Goal: Book appointment/travel/reservation

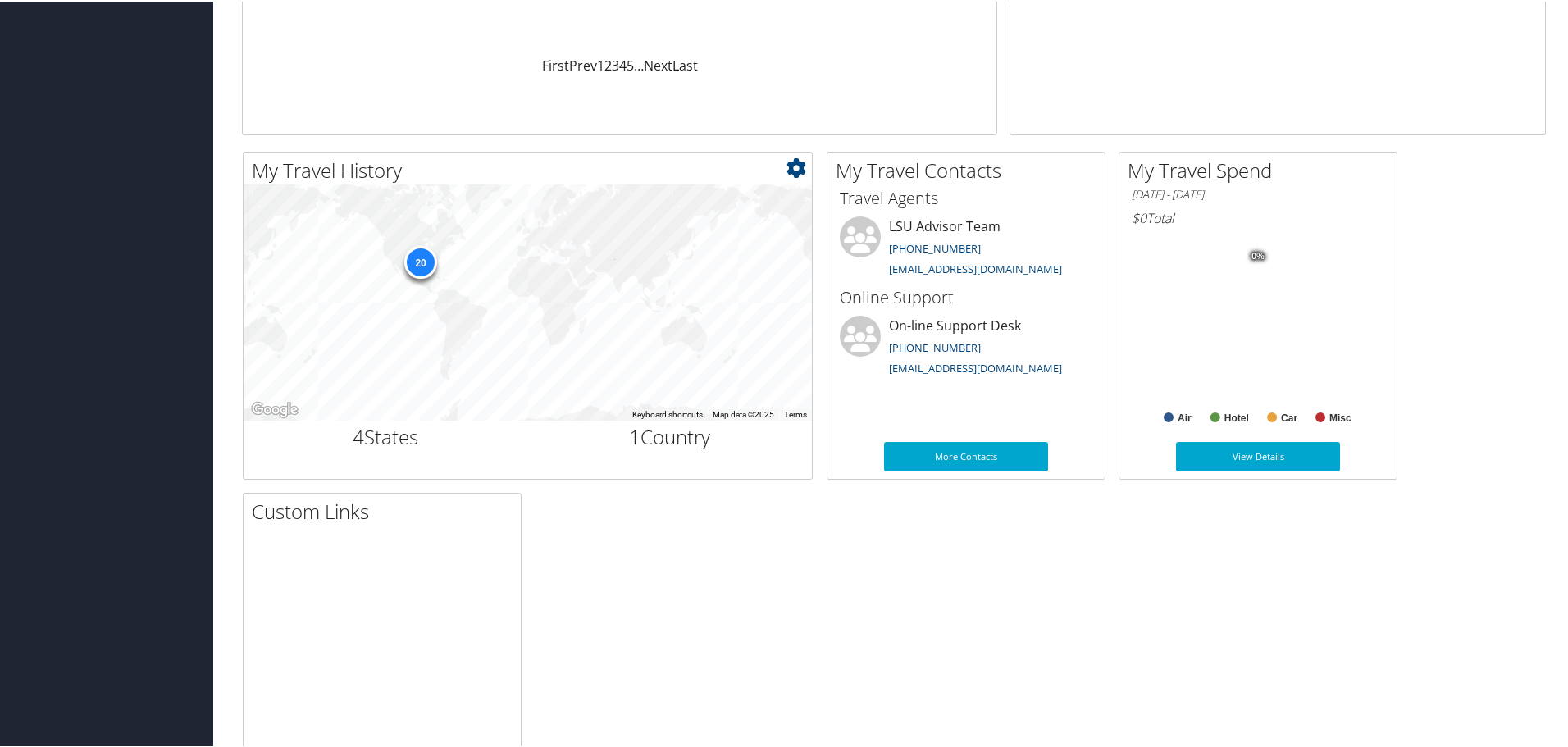
scroll to position [410, 0]
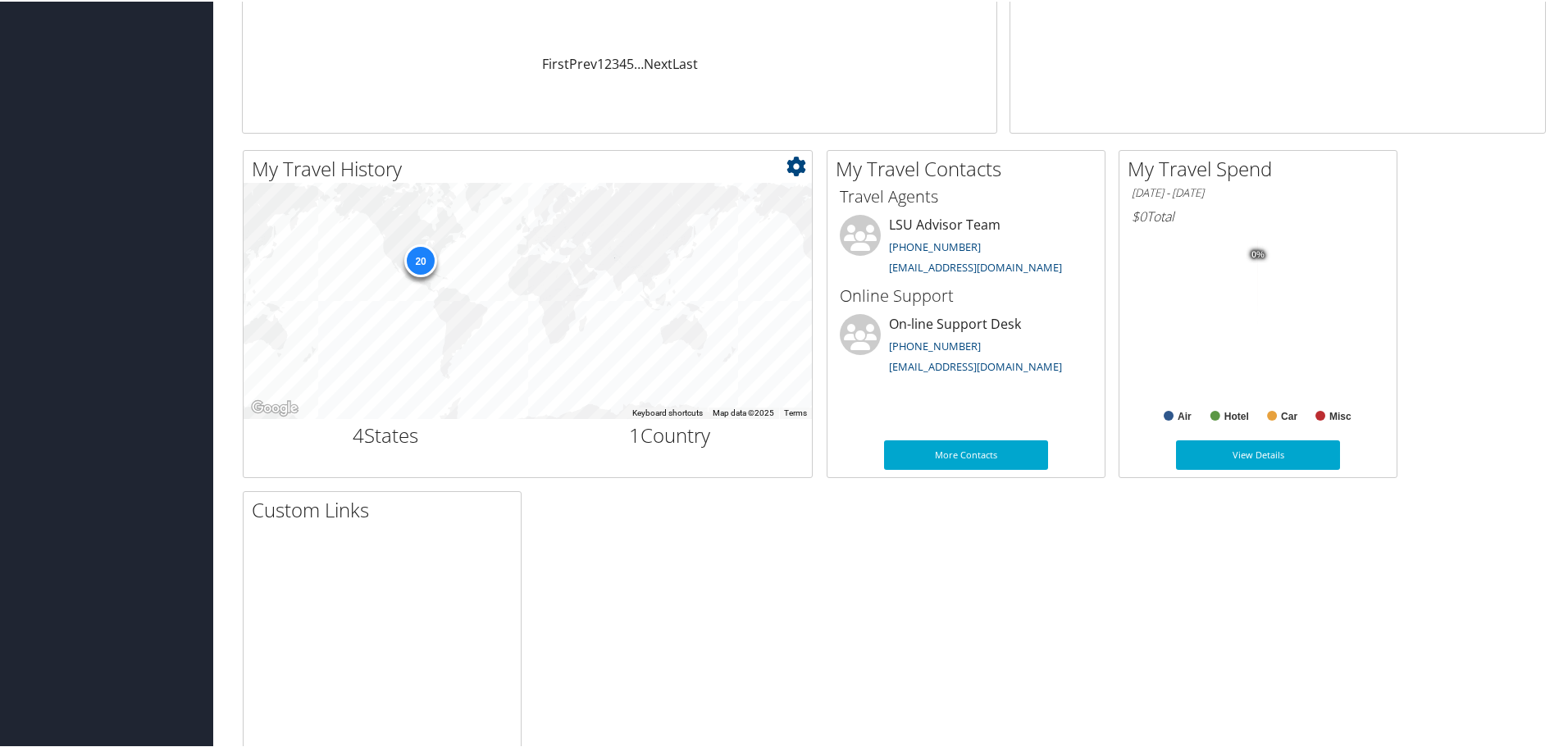
click at [421, 264] on div "20" at bounding box center [420, 259] width 32 height 32
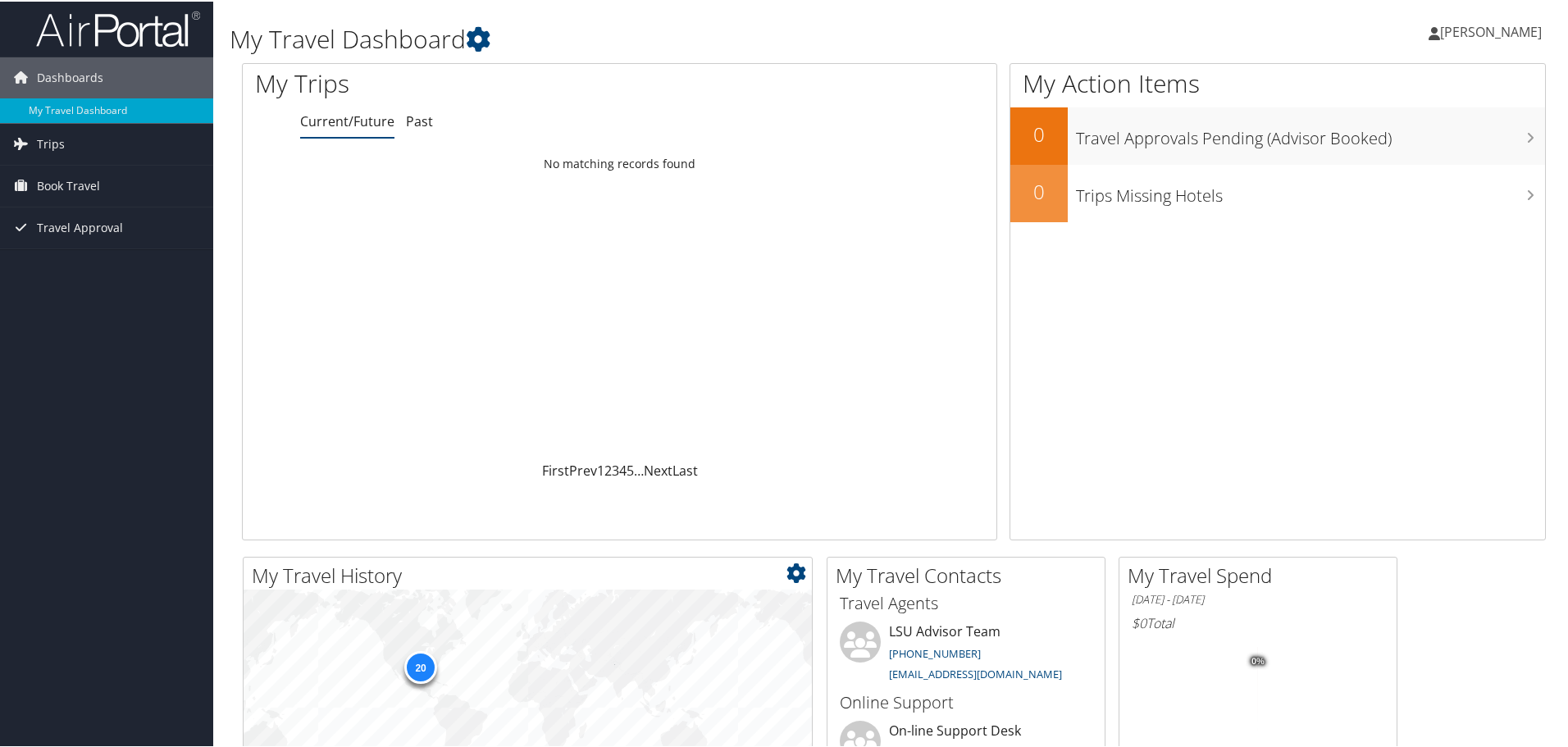
scroll to position [0, 0]
click at [93, 182] on span "Book Travel" at bounding box center [68, 187] width 63 height 41
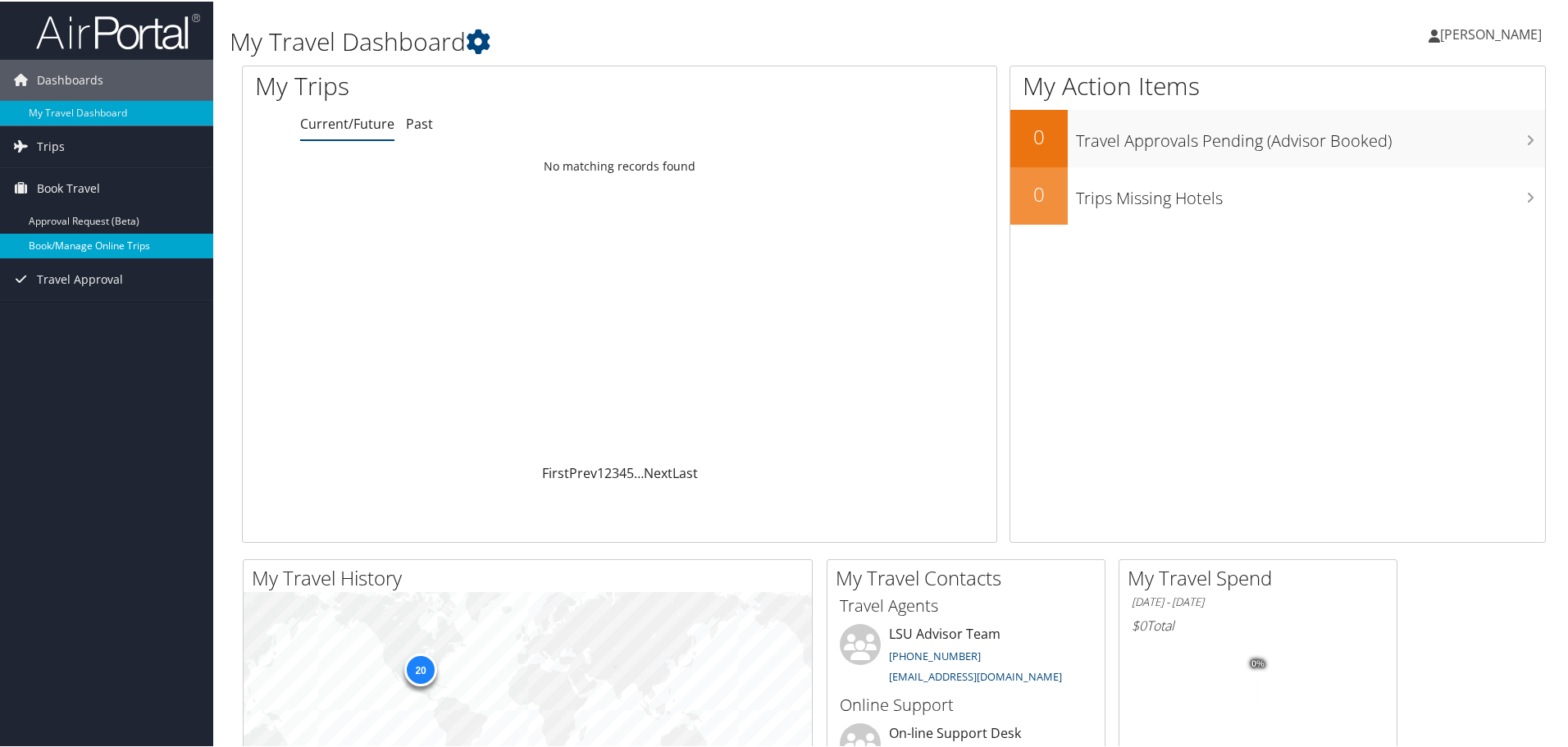
click at [103, 240] on link "Book/Manage Online Trips" at bounding box center [106, 244] width 213 height 24
